Goal: Task Accomplishment & Management: Use online tool/utility

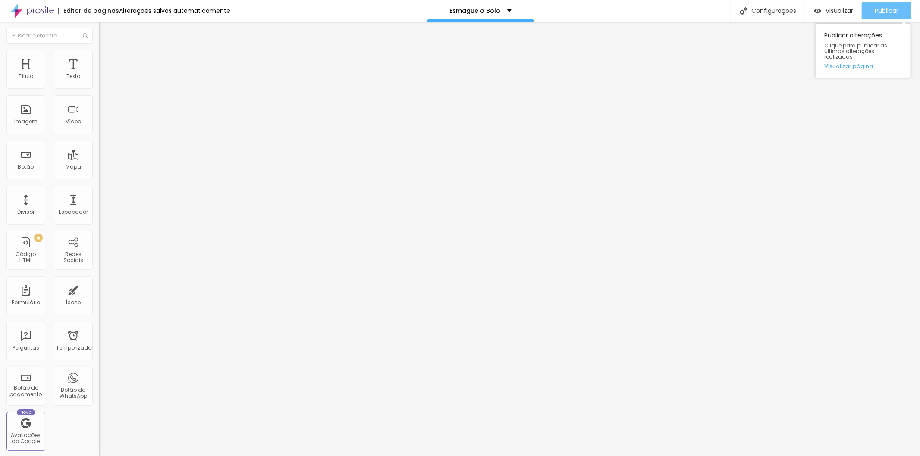
click at [884, 13] on font "Publicar" at bounding box center [887, 10] width 24 height 9
click at [890, 12] on font "Publicar" at bounding box center [887, 10] width 24 height 9
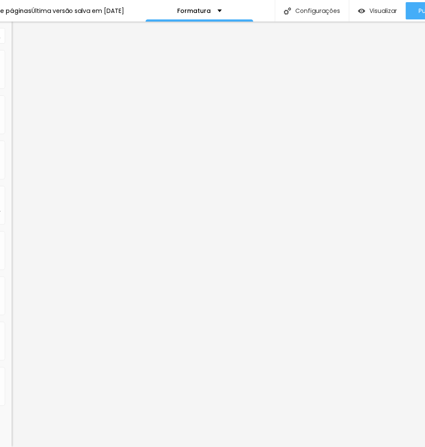
scroll to position [7, 86]
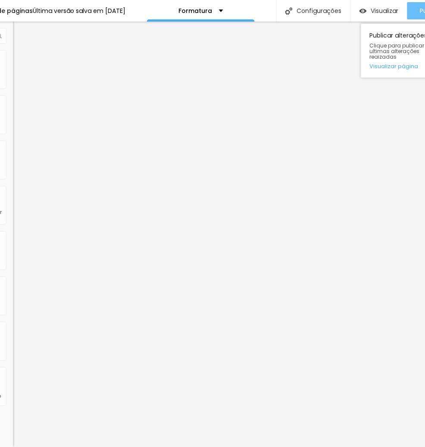
click at [415, 3] on button "Publicar" at bounding box center [433, 10] width 50 height 17
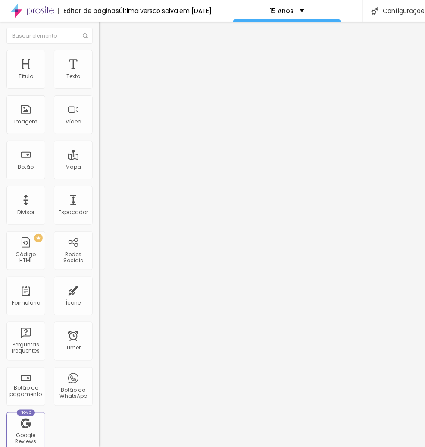
scroll to position [7, 0]
click at [107, 54] on span "Avançado" at bounding box center [121, 55] width 28 height 7
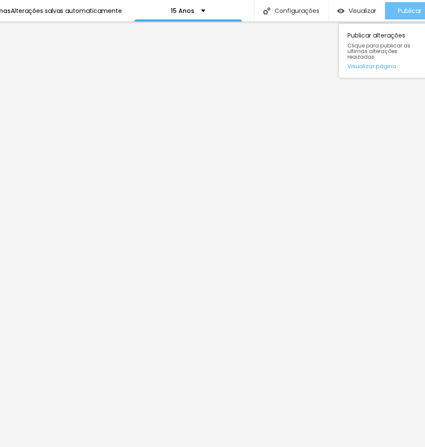
scroll to position [0, 0]
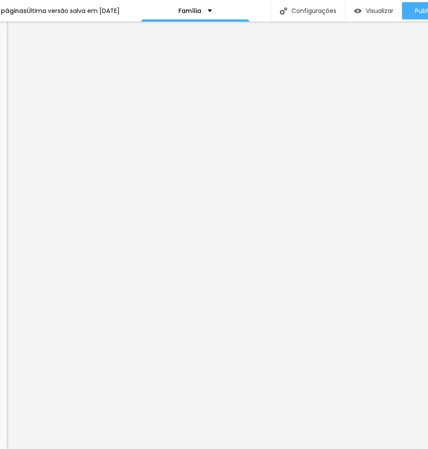
scroll to position [0, 124]
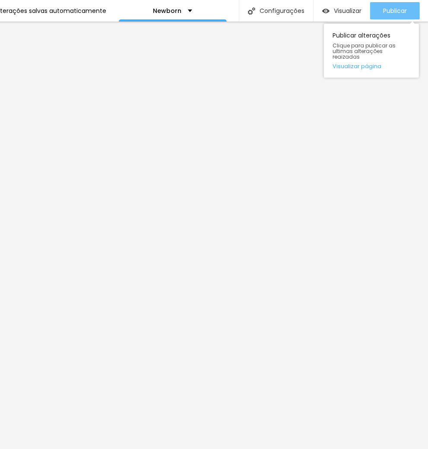
click at [406, 7] on button "Publicar" at bounding box center [395, 10] width 50 height 17
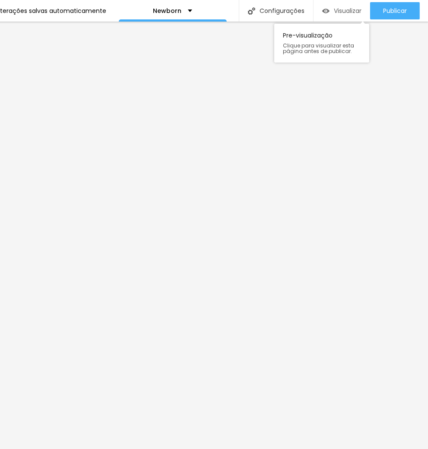
drag, startPoint x: 404, startPoint y: 6, endPoint x: 356, endPoint y: 2, distance: 47.7
click at [404, 7] on span "Publicar" at bounding box center [395, 10] width 24 height 7
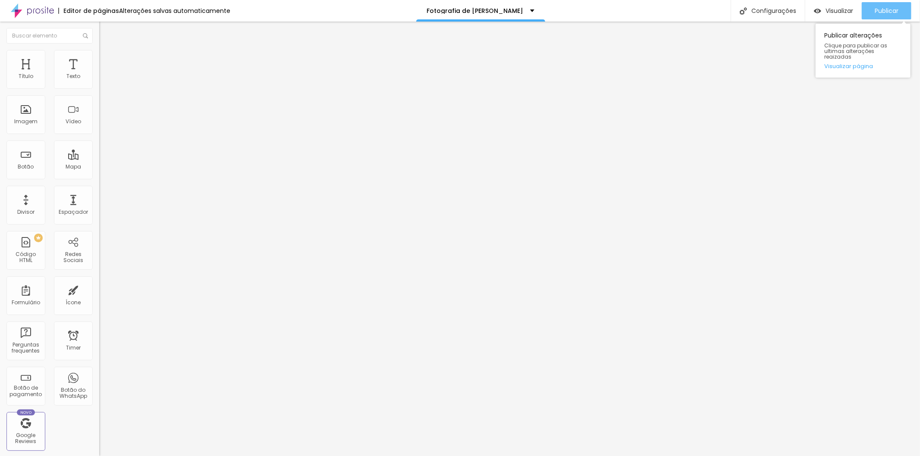
click at [427, 14] on div "Publicar" at bounding box center [887, 10] width 24 height 17
click at [106, 29] on img "button" at bounding box center [109, 31] width 7 height 7
click at [99, 27] on button "Editar nulo" at bounding box center [148, 32] width 99 height 20
click at [99, 83] on div "Tipografia Voltar ao padrão" at bounding box center [148, 71] width 99 height 24
click at [103, 80] on icon "button" at bounding box center [105, 77] width 5 height 5
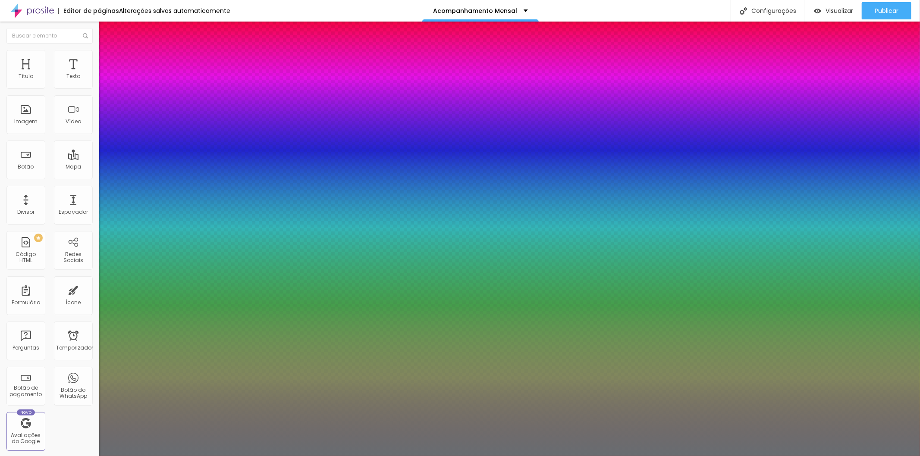
type input "1"
click at [274, 447] on div at bounding box center [460, 456] width 920 height 0
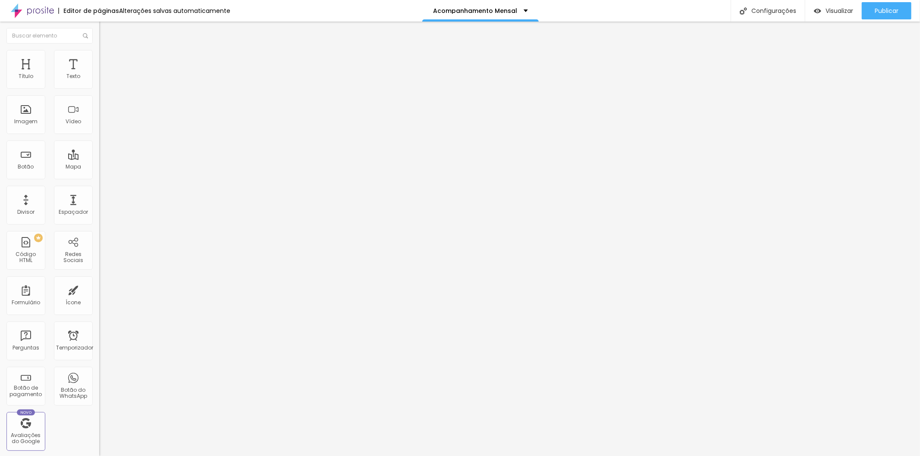
click at [104, 79] on icon "button" at bounding box center [105, 77] width 3 height 3
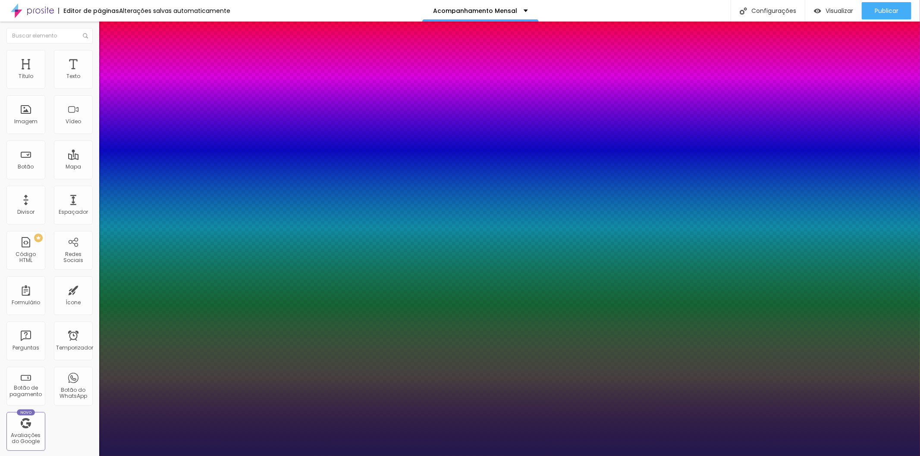
type input "1"
drag, startPoint x: 127, startPoint y: 120, endPoint x: 126, endPoint y: 114, distance: 5.2
select select "AmaticaSC"
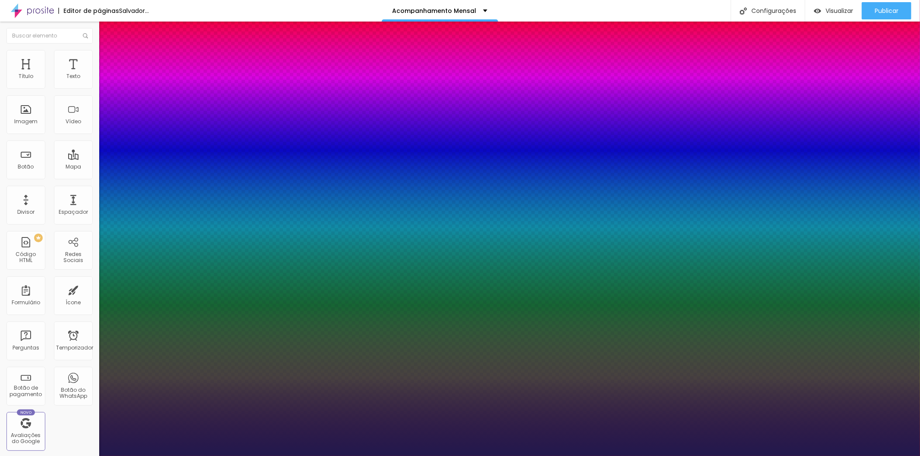
type input "1"
type input "23"
type input "1"
type input "35"
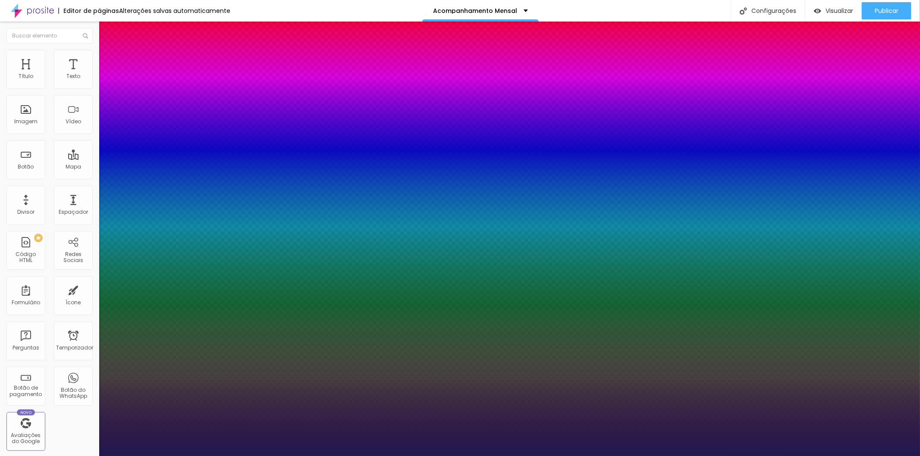
type input "35"
type input "1"
type input "36"
type input "1"
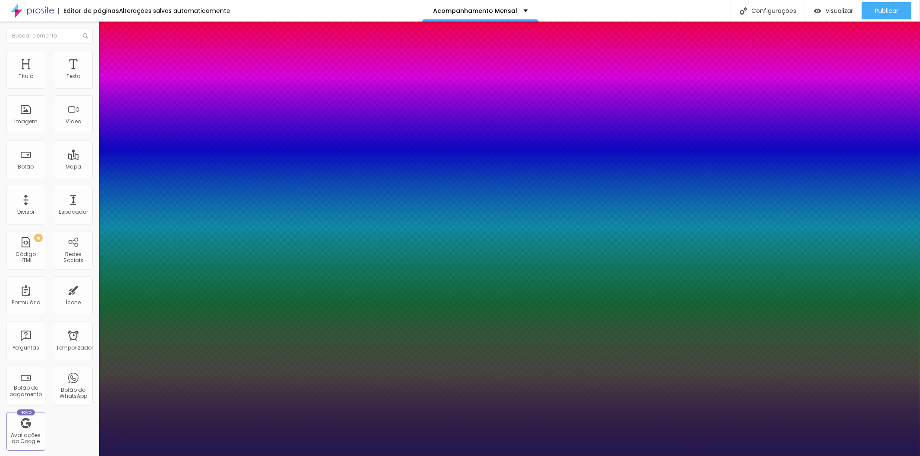
drag, startPoint x: 119, startPoint y: 145, endPoint x: 130, endPoint y: 146, distance: 11.7
type input "36"
click at [134, 447] on div at bounding box center [460, 456] width 920 height 0
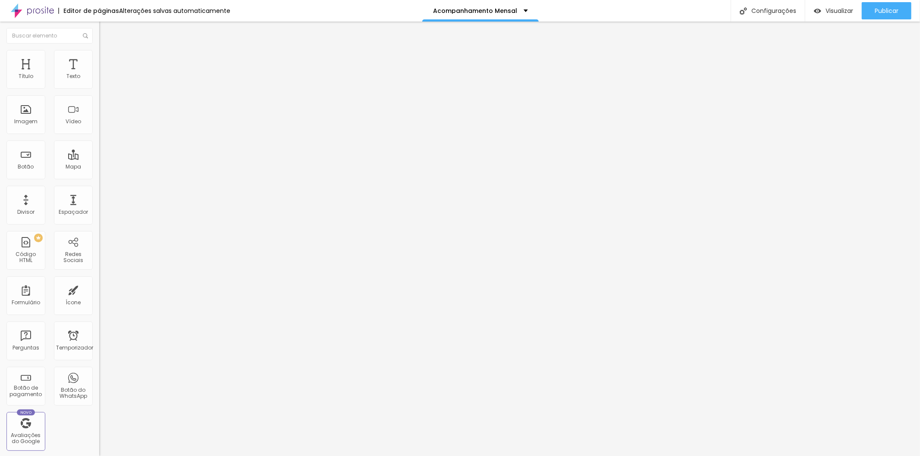
click at [107, 58] on font "Avançado" at bounding box center [121, 55] width 28 height 7
type input "9"
type input "8"
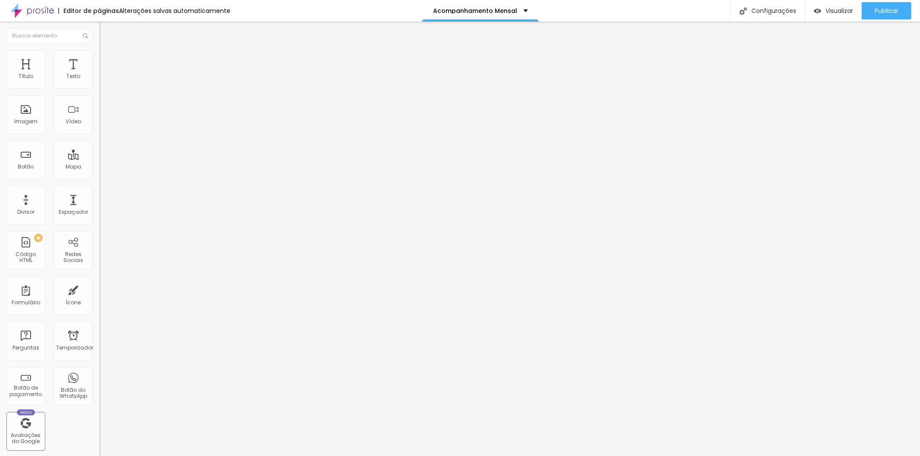
type input "5"
type input "0"
drag, startPoint x: 25, startPoint y: 87, endPoint x: 19, endPoint y: 85, distance: 6.7
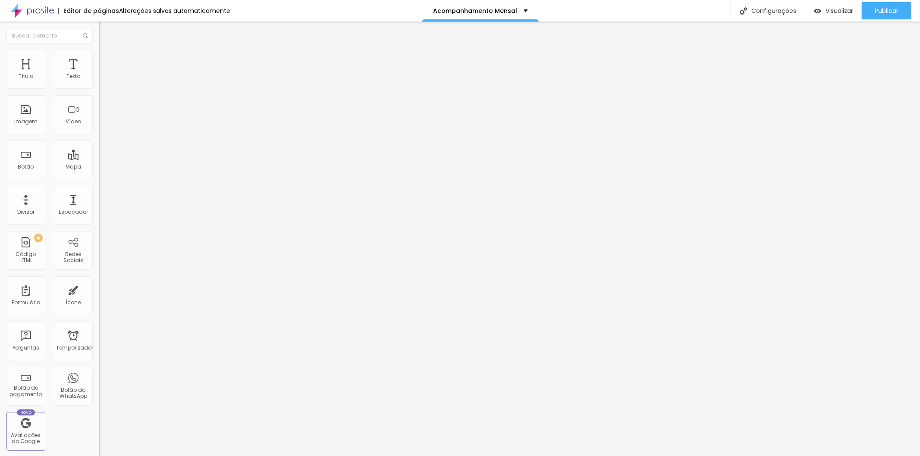
type input "0"
click at [99, 159] on input "range" at bounding box center [127, 162] width 56 height 7
type input "0"
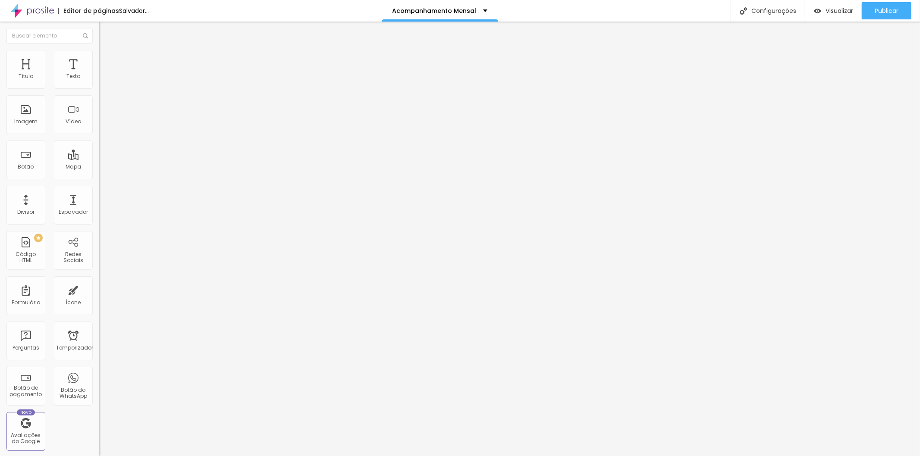
click at [99, 281] on input "range" at bounding box center [127, 284] width 56 height 7
type input "5"
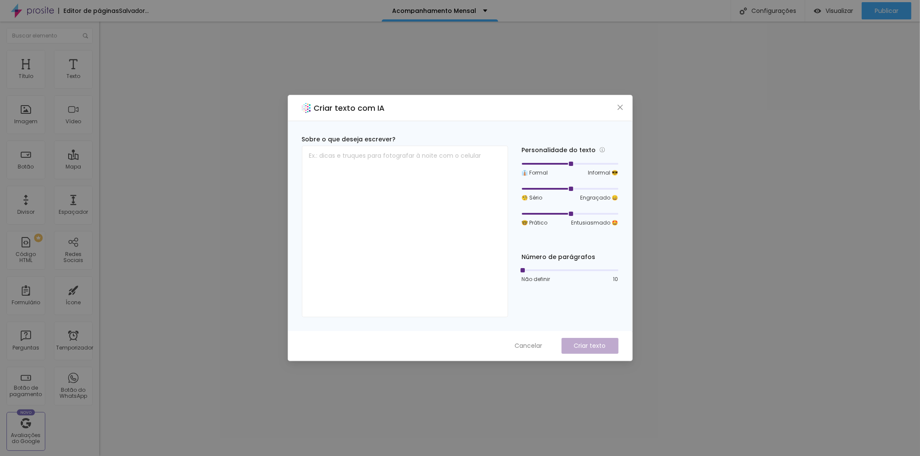
click at [427, 105] on icon "fechar" at bounding box center [620, 107] width 7 height 7
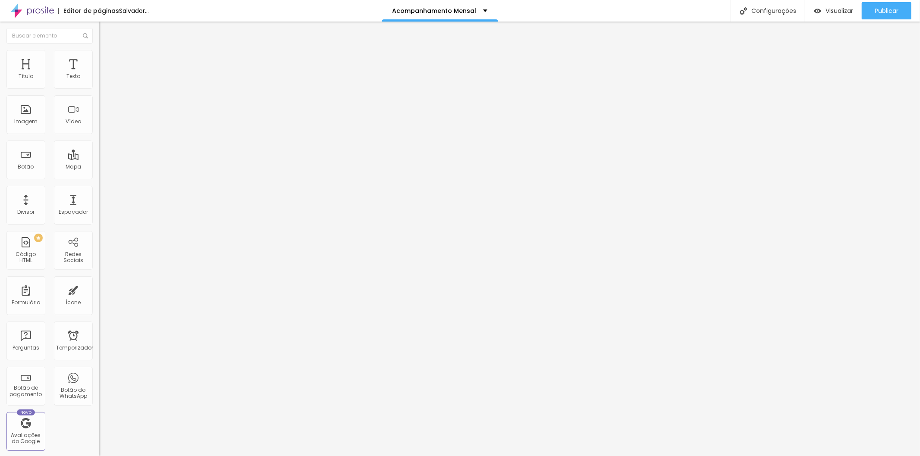
type input "5"
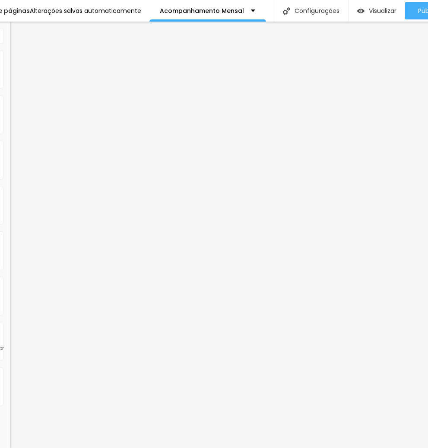
scroll to position [0, 124]
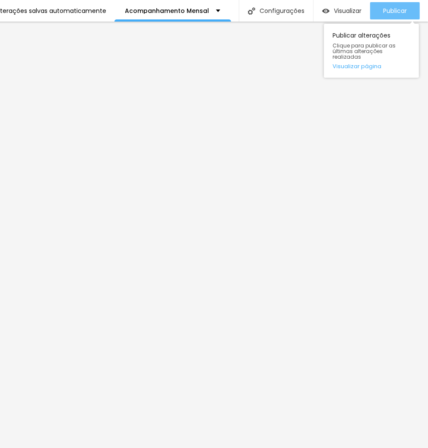
click at [376, 15] on button "Publicar" at bounding box center [395, 10] width 50 height 17
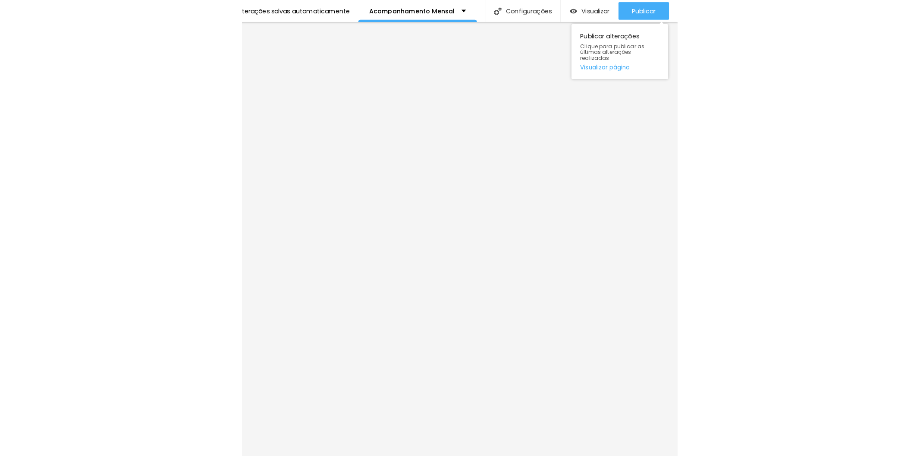
scroll to position [0, 0]
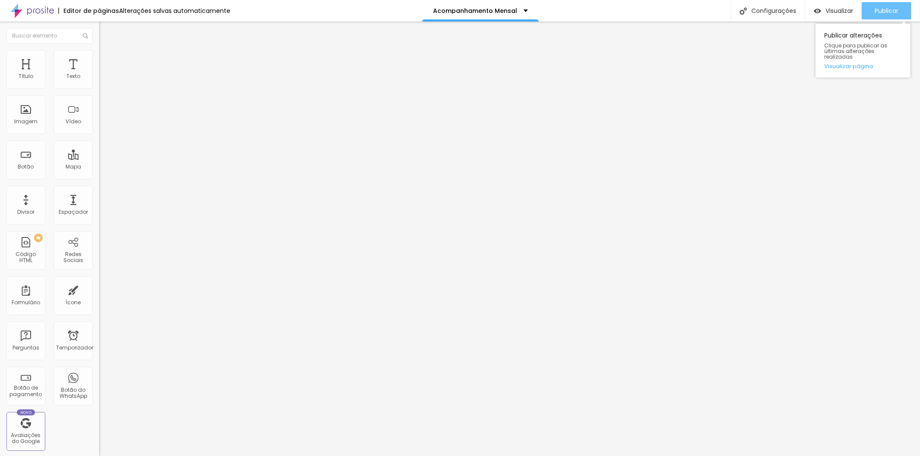
click at [427, 10] on font "Publicar" at bounding box center [887, 10] width 24 height 9
